Goal: Find contact information: Find contact information

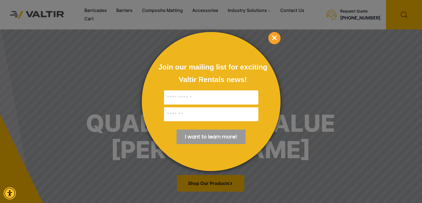
click at [274, 39] on span "×" at bounding box center [274, 38] width 12 height 12
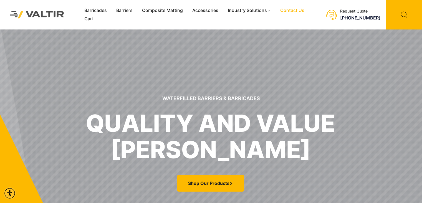
click at [297, 10] on link "Contact Us" at bounding box center [292, 10] width 34 height 8
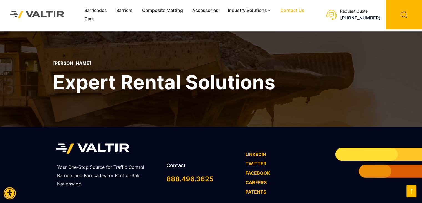
scroll to position [434, 0]
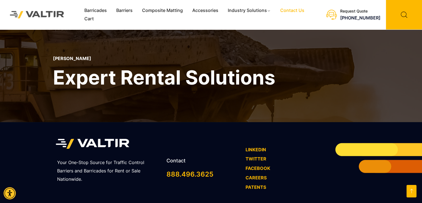
click at [135, 158] on div "Your One-Stop Source for Traffic Control Barriers and Barricades for Rent or Sa…" at bounding box center [108, 172] width 102 height 28
